Goal: Task Accomplishment & Management: Manage account settings

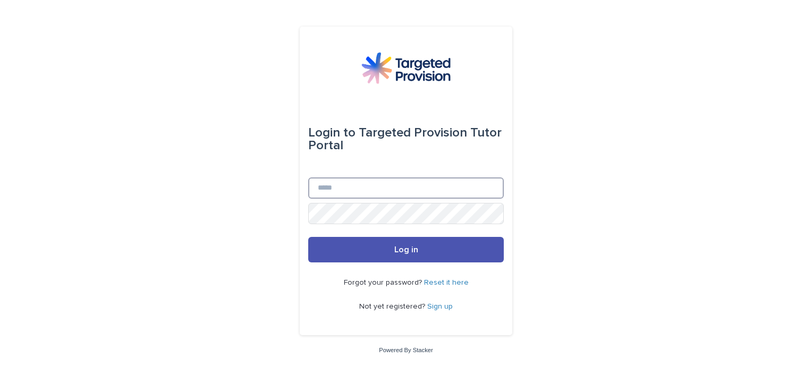
click at [364, 188] on input "Email" at bounding box center [406, 188] width 196 height 21
type input "**********"
click at [308, 237] on button "Log in" at bounding box center [406, 250] width 196 height 26
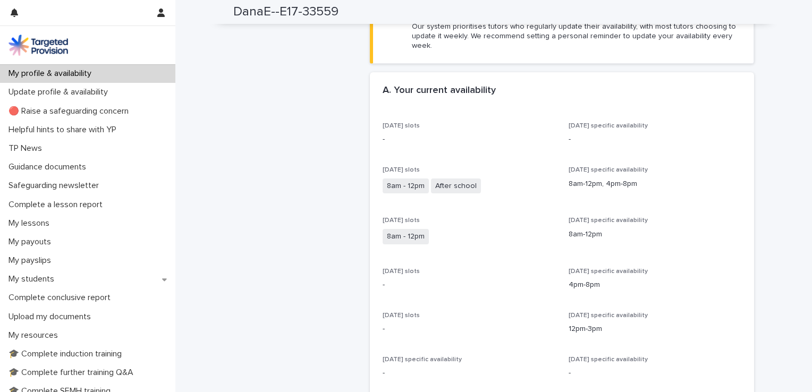
scroll to position [135, 0]
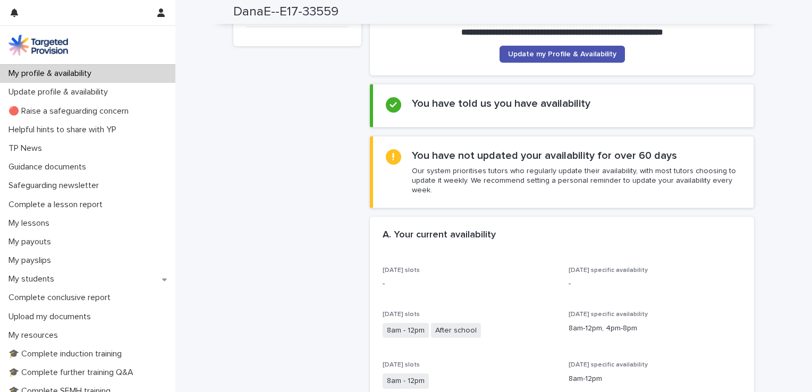
click at [576, 158] on h2 "You have not updated your availability for over 60 days" at bounding box center [544, 155] width 265 height 13
click at [588, 54] on span "Update my Profile & Availability" at bounding box center [562, 53] width 108 height 7
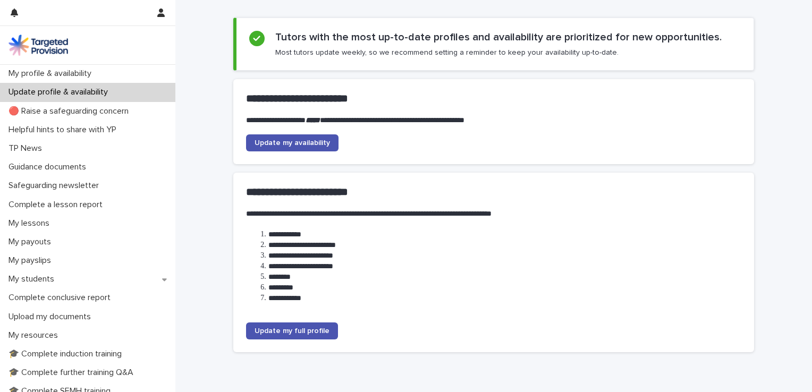
scroll to position [112, 0]
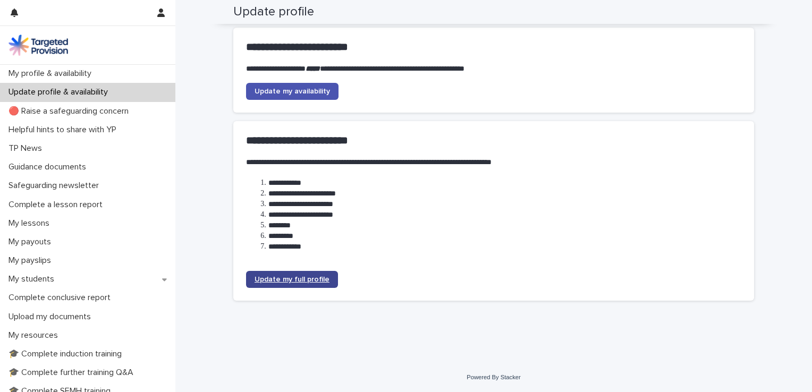
click at [289, 284] on link "Update my full profile" at bounding box center [292, 279] width 92 height 17
click at [321, 92] on span "Update my availability" at bounding box center [292, 91] width 75 height 7
click at [309, 94] on span "Update my availability" at bounding box center [292, 91] width 75 height 7
